Goal: Task Accomplishment & Management: Complete application form

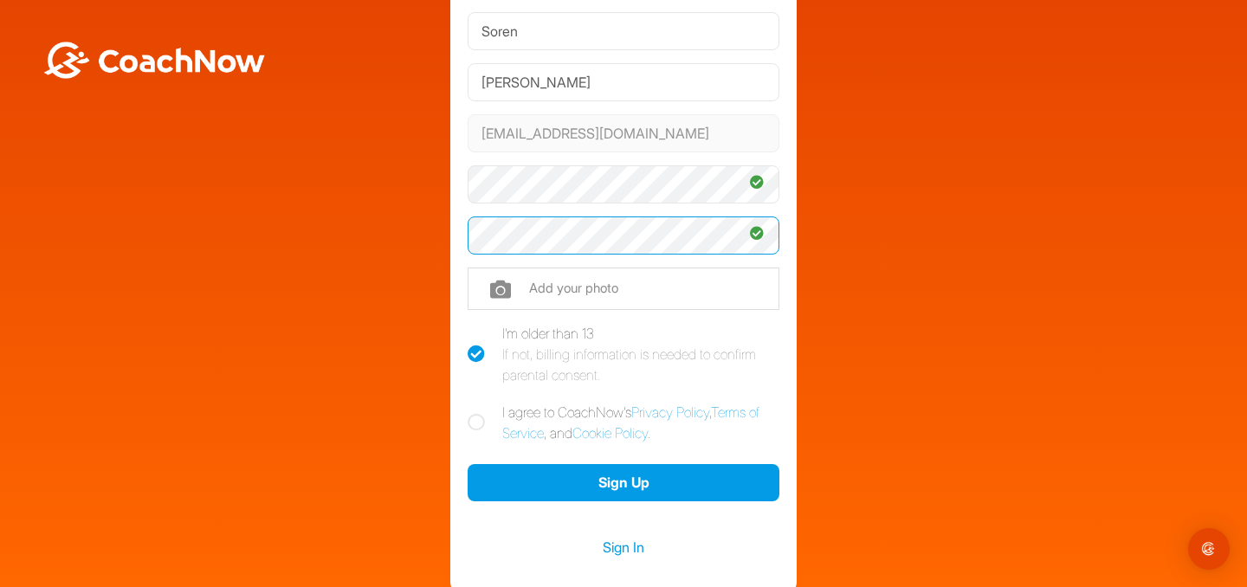
scroll to position [135, 0]
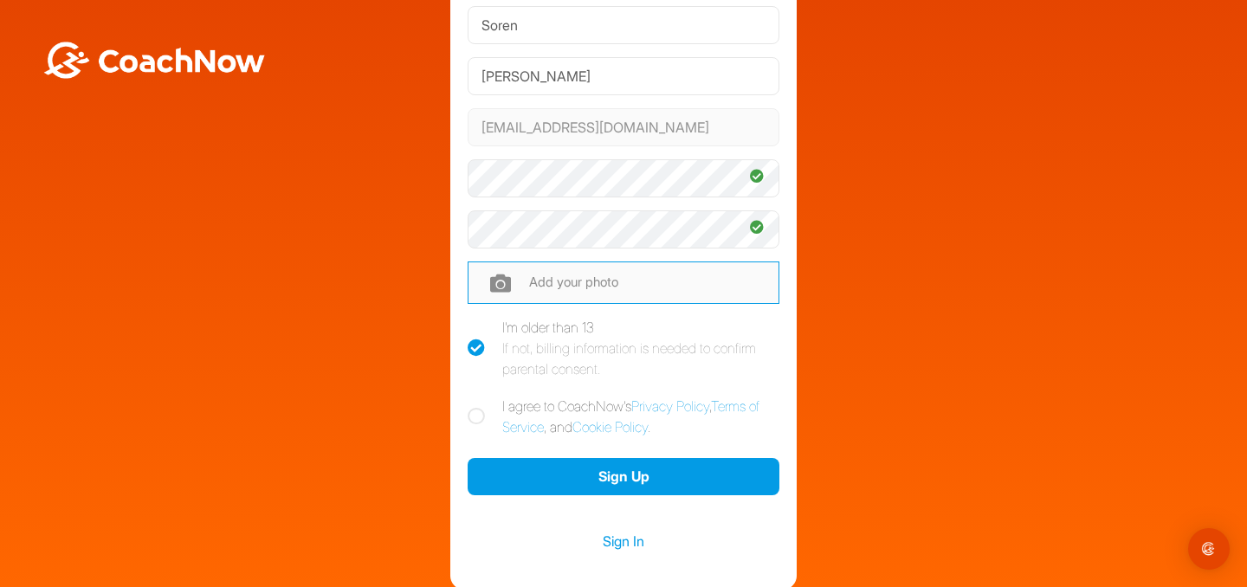
click at [541, 298] on input "file" at bounding box center [624, 282] width 312 height 42
click at [474, 426] on label "I agree to CoachNow's Privacy Policy , Terms of Service , and Cookie Policy ." at bounding box center [624, 417] width 312 height 42
click at [474, 407] on input "I agree to CoachNow's Privacy Policy , Terms of Service , and Cookie Policy ." at bounding box center [473, 401] width 11 height 11
checkbox input "true"
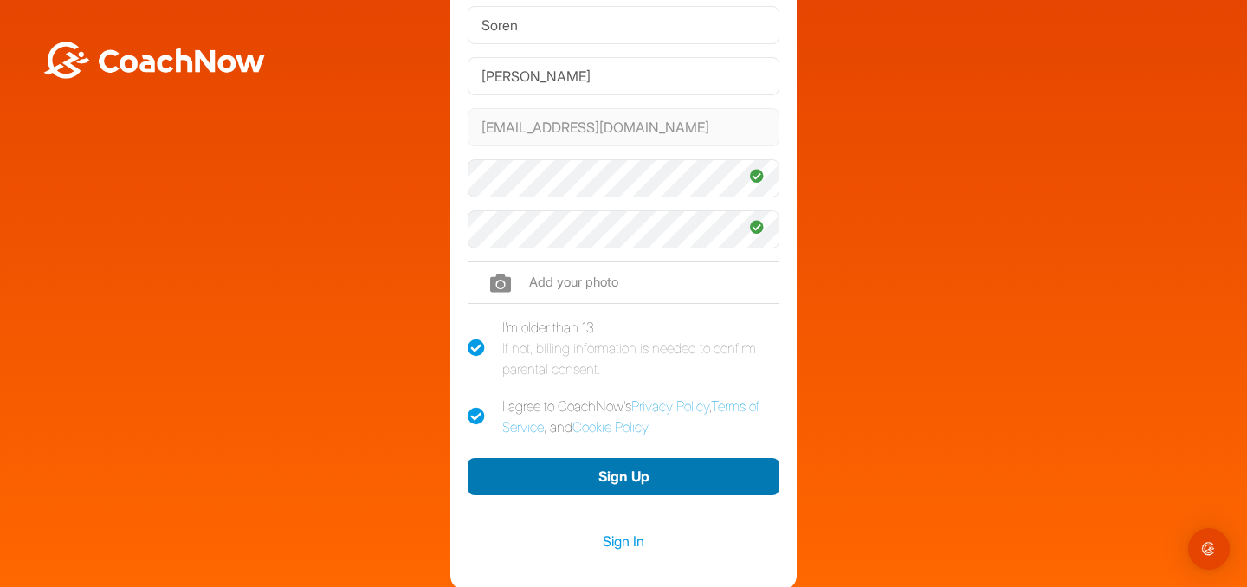
click at [694, 475] on button "Sign Up" at bounding box center [624, 476] width 312 height 37
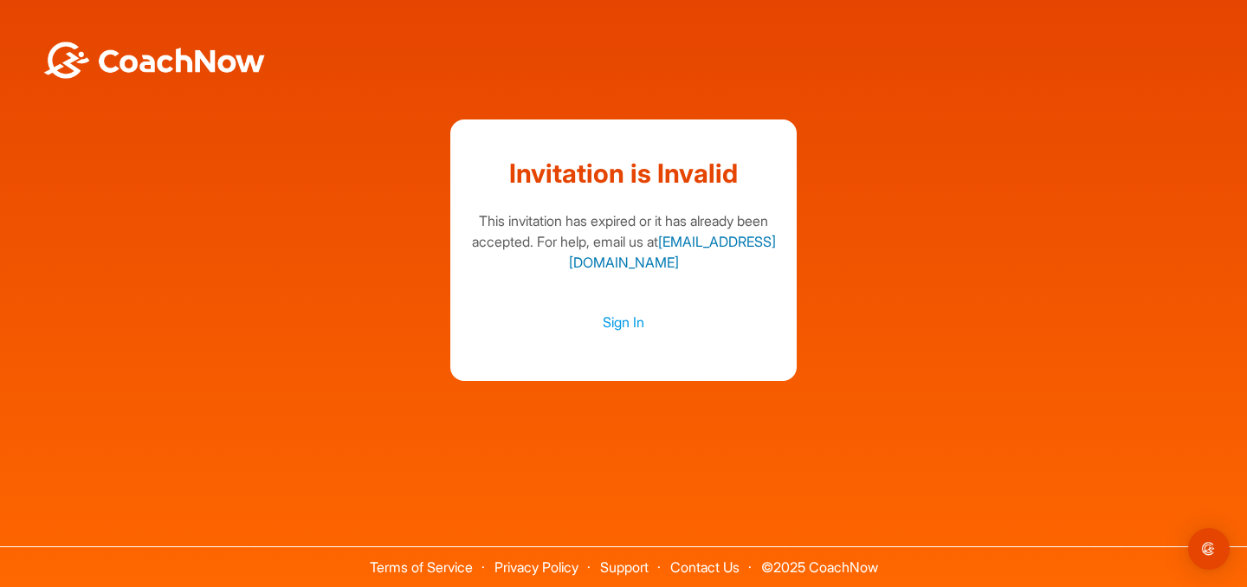
click at [675, 262] on link "support@coachnow.io" at bounding box center [672, 252] width 207 height 38
